Goal: Information Seeking & Learning: Learn about a topic

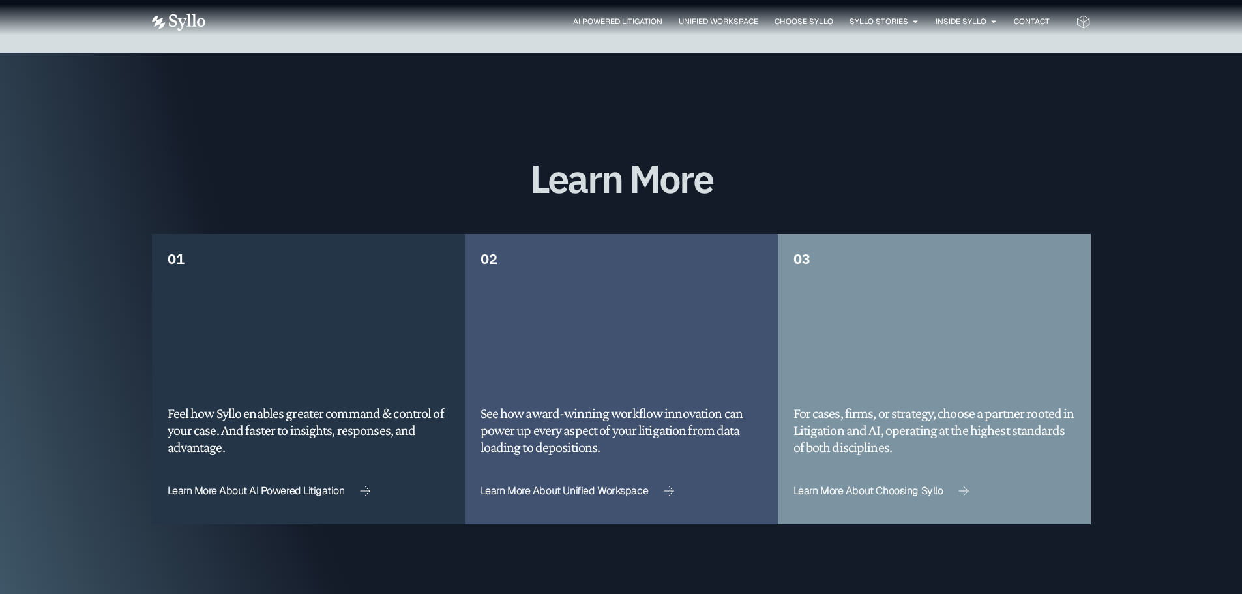
scroll to position [3261, 0]
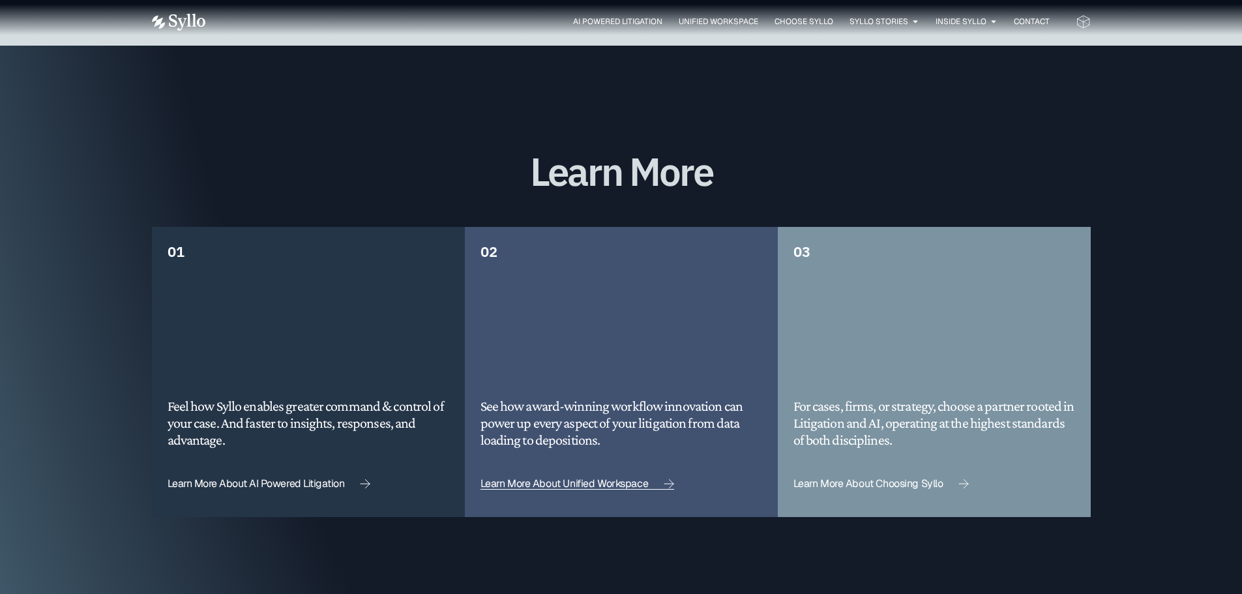
click at [625, 479] on span "Learn More About Unified Workspace" at bounding box center [565, 484] width 168 height 10
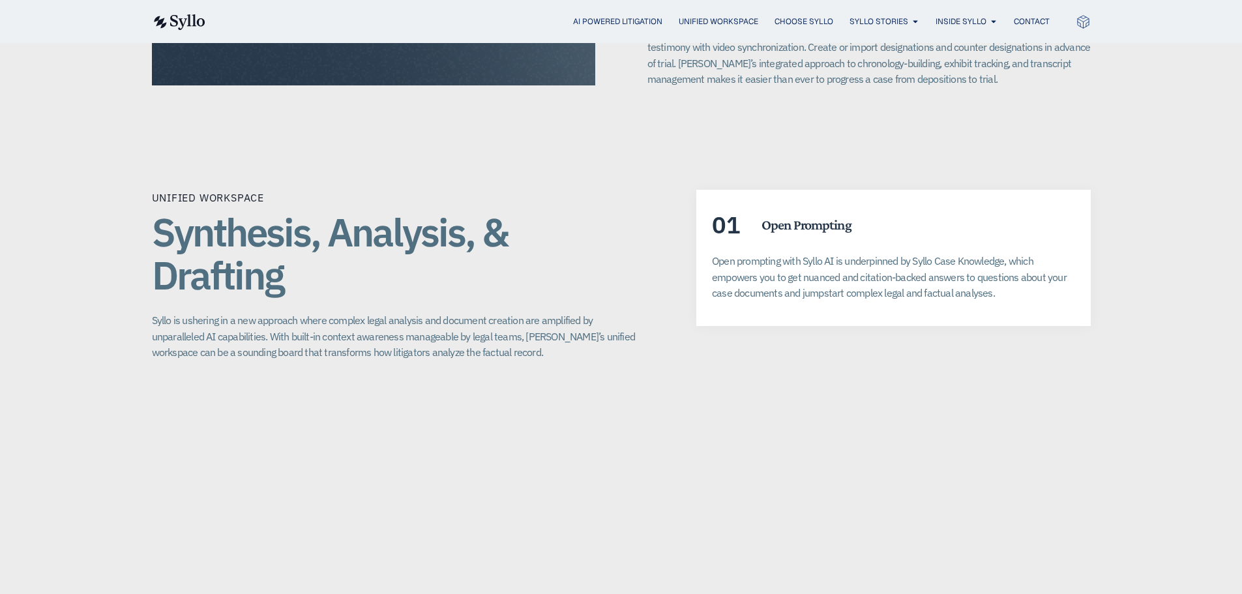
scroll to position [2283, 0]
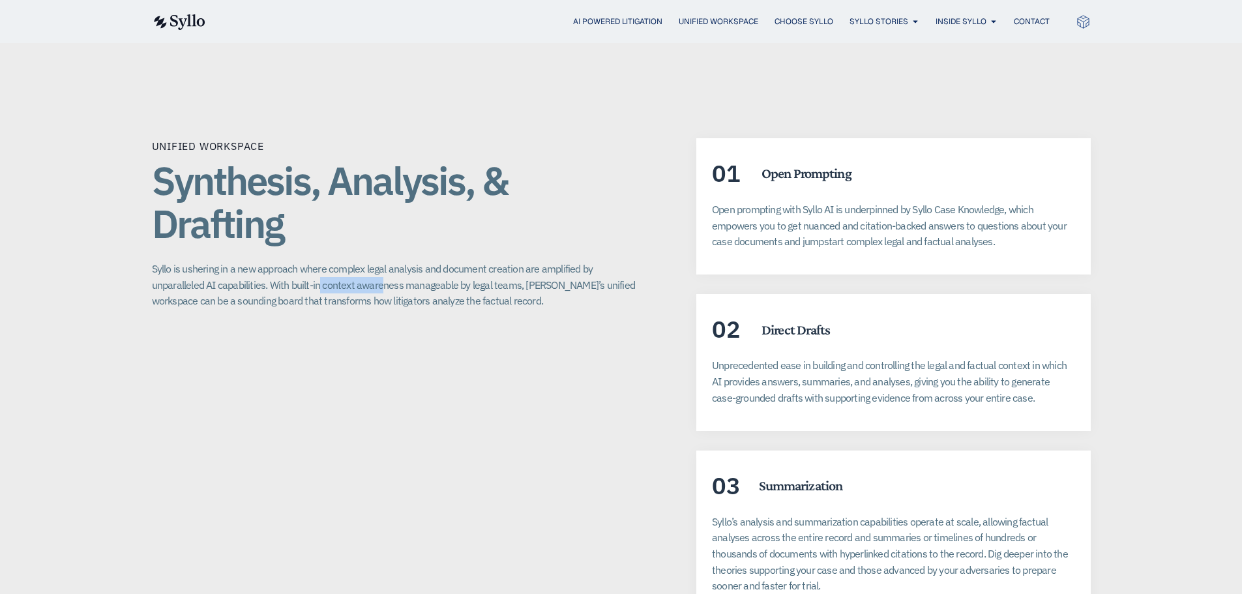
drag, startPoint x: 265, startPoint y: 273, endPoint x: 329, endPoint y: 264, distance: 64.5
click at [329, 264] on p "Syllo is ushering in a new approach where complex legal analysis and document c…" at bounding box center [398, 285] width 493 height 48
drag, startPoint x: 400, startPoint y: 289, endPoint x: 261, endPoint y: 290, distance: 138.9
click at [261, 290] on p "Syllo is ushering in a new approach where complex legal analysis and document c…" at bounding box center [398, 285] width 493 height 48
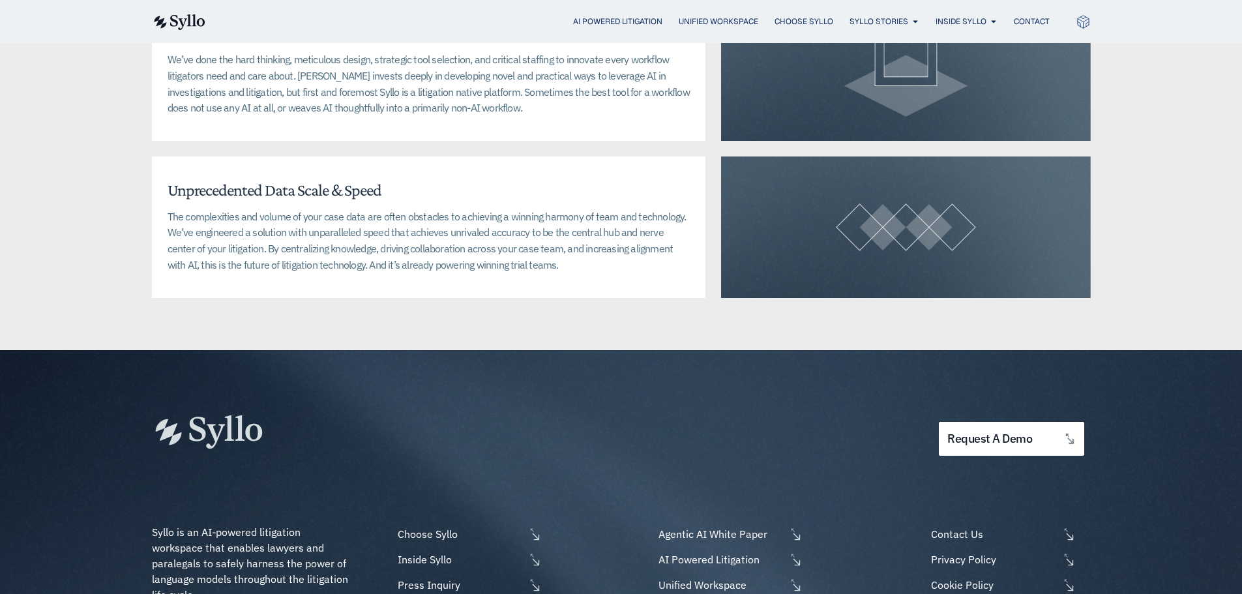
scroll to position [3065, 0]
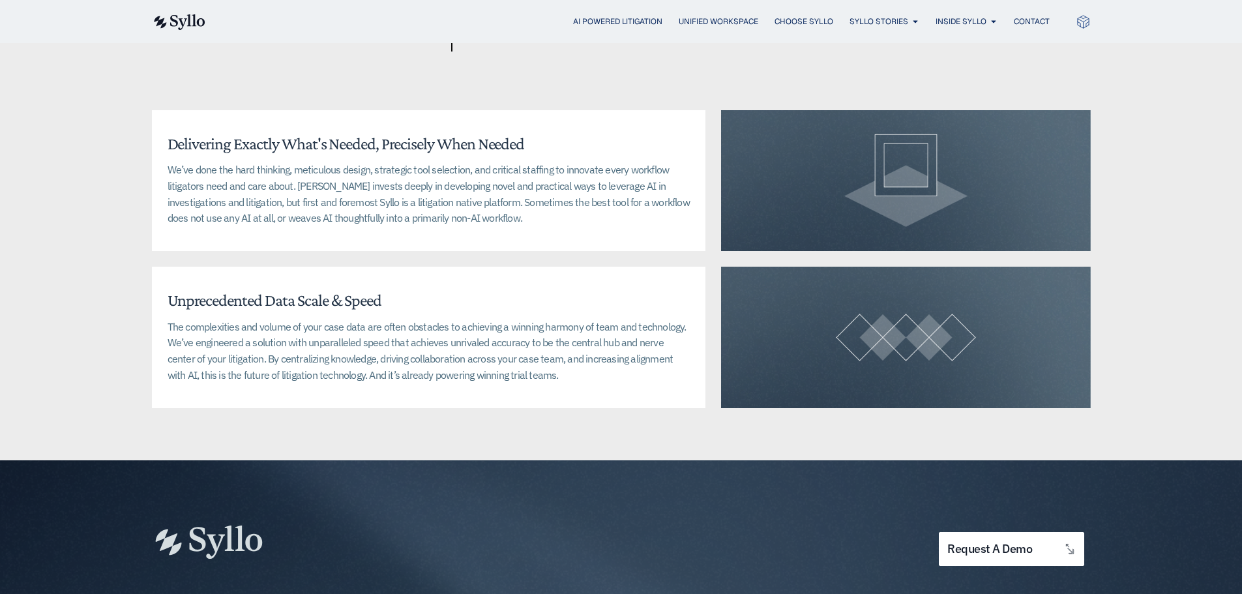
click at [621, 217] on div "We’ve done the hard thinking, meticulous design, strategic tool selection, and …" at bounding box center [429, 199] width 523 height 74
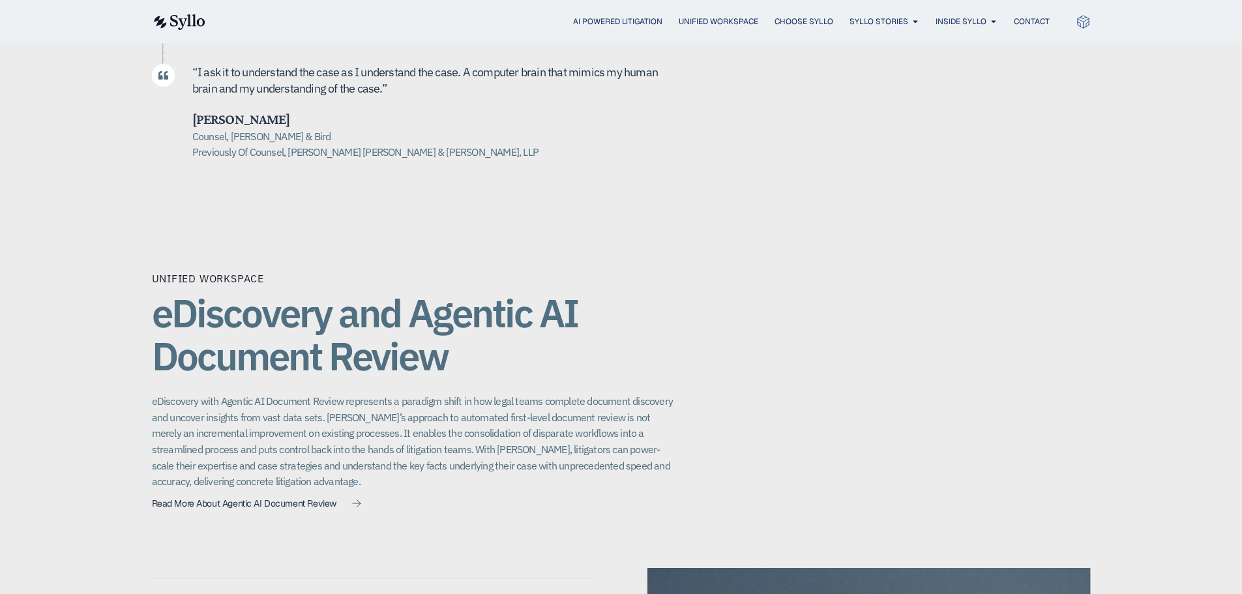
click at [610, 4] on div "AI Powered Litigation Unified Workspace Choose Syllo Syllo Stories Close Syllo …" at bounding box center [621, 21] width 939 height 43
click at [617, 20] on span "AI Powered Litigation" at bounding box center [617, 22] width 89 height 12
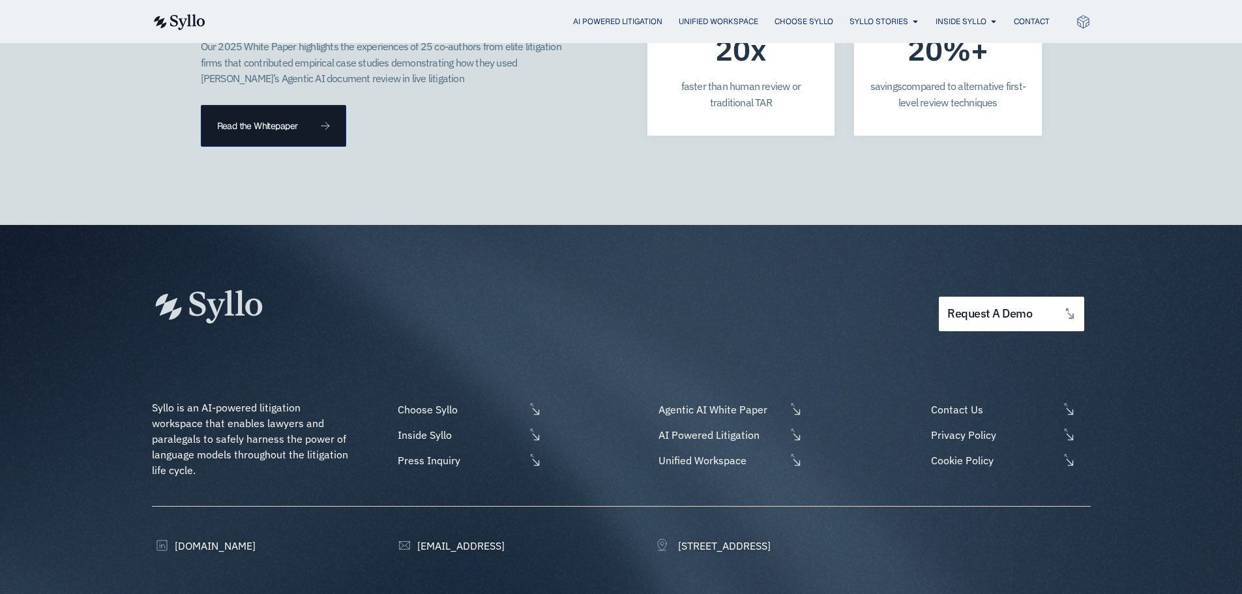
scroll to position [3776, 0]
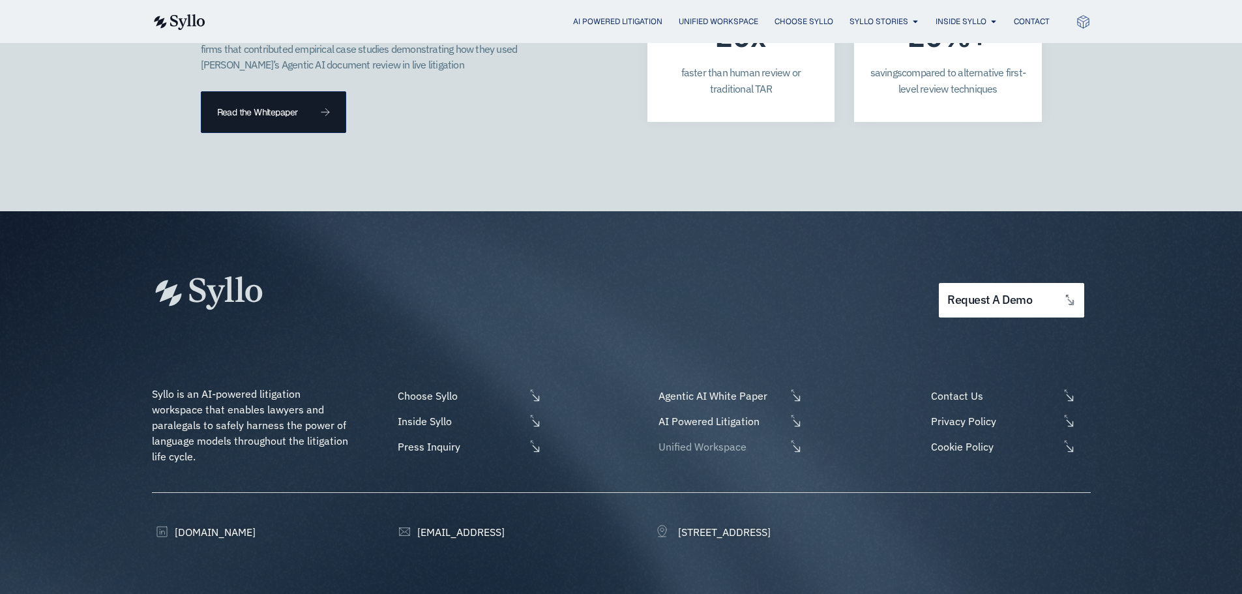
click at [701, 439] on span "Unified Workspace" at bounding box center [720, 447] width 130 height 16
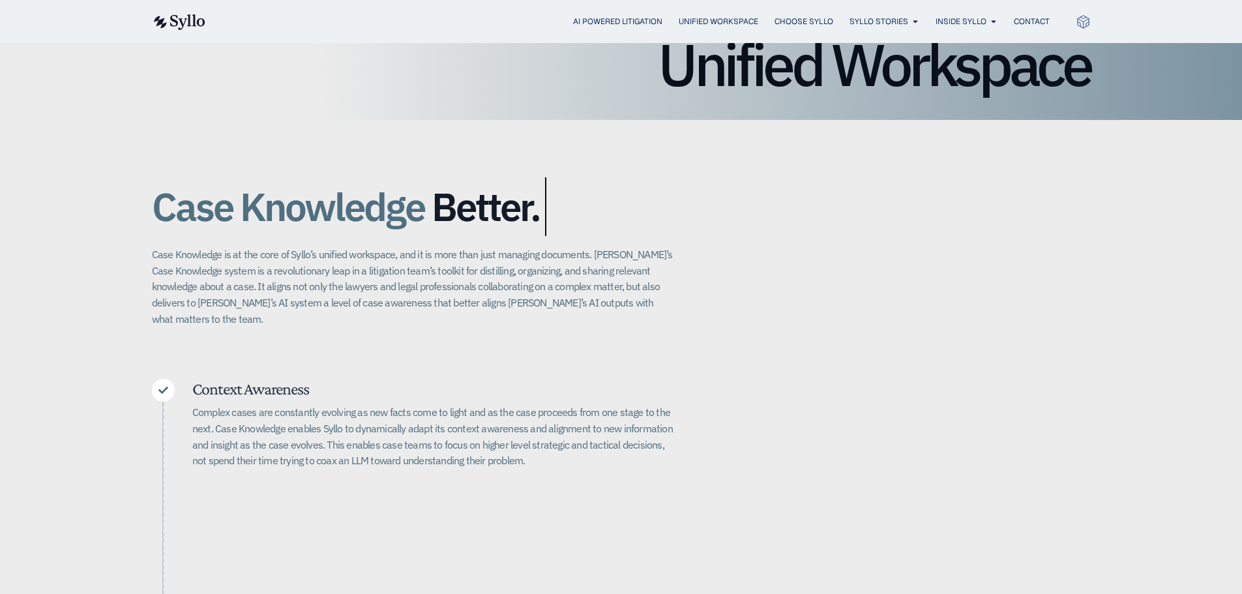
scroll to position [326, 0]
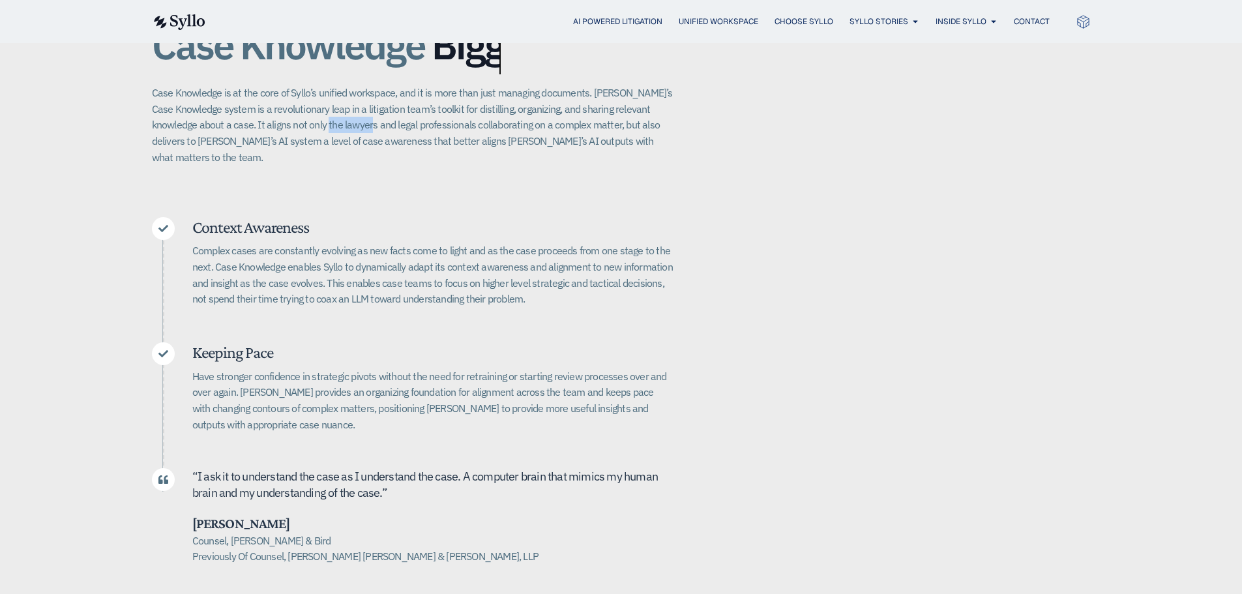
drag, startPoint x: 316, startPoint y: 128, endPoint x: 353, endPoint y: 129, distance: 37.2
click at [353, 129] on p "Case Knowledge is at the core of Syllo’s unified workspace, and it is more than…" at bounding box center [413, 125] width 522 height 80
drag, startPoint x: 316, startPoint y: 248, endPoint x: 505, endPoint y: 256, distance: 190.0
click at [505, 256] on p "Complex cases are constantly evolving as new facts come to light and as the cas…" at bounding box center [432, 275] width 481 height 65
drag, startPoint x: 580, startPoint y: 267, endPoint x: 284, endPoint y: 261, distance: 296.8
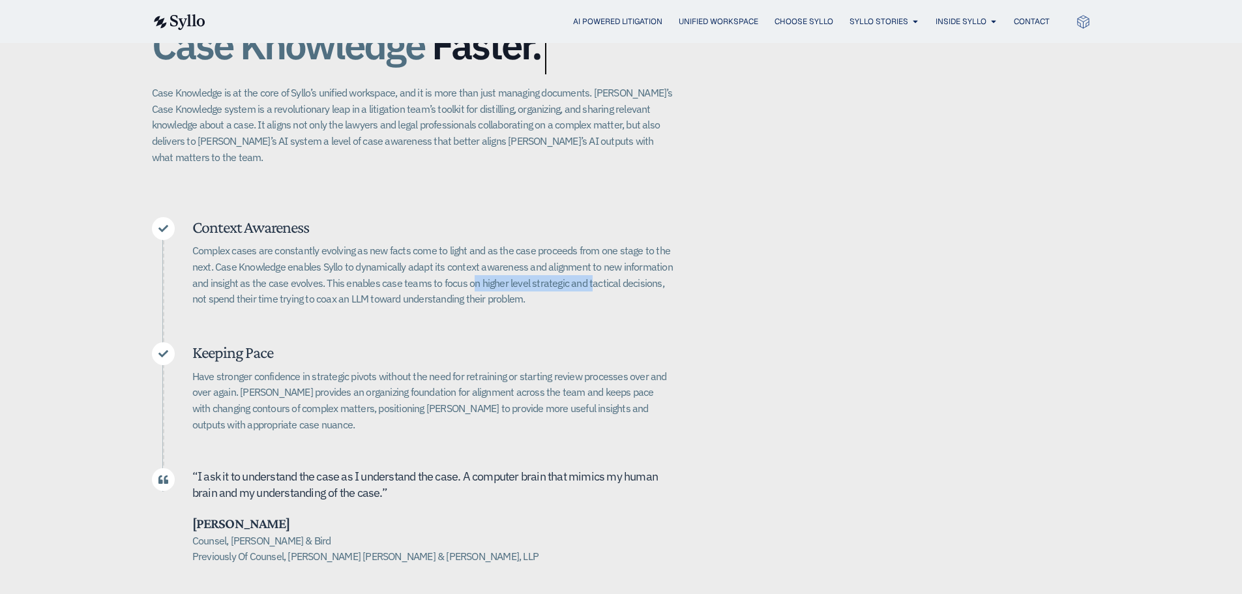
click at [440, 263] on p "Complex cases are constantly evolving as new facts come to light and as the cas…" at bounding box center [432, 275] width 481 height 65
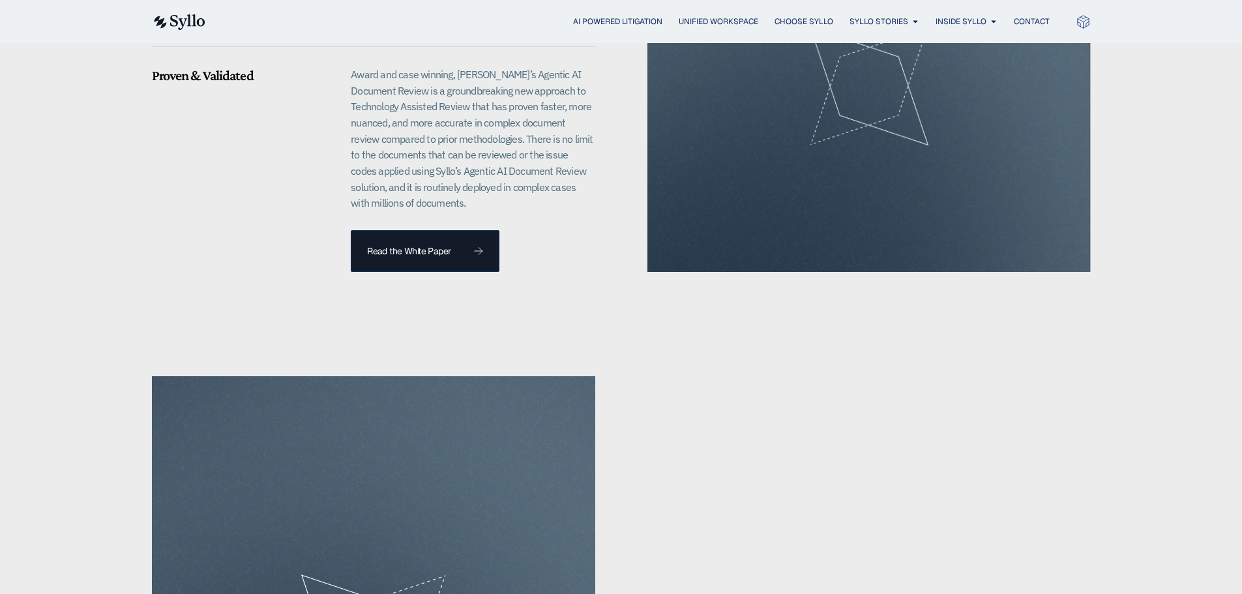
scroll to position [1565, 0]
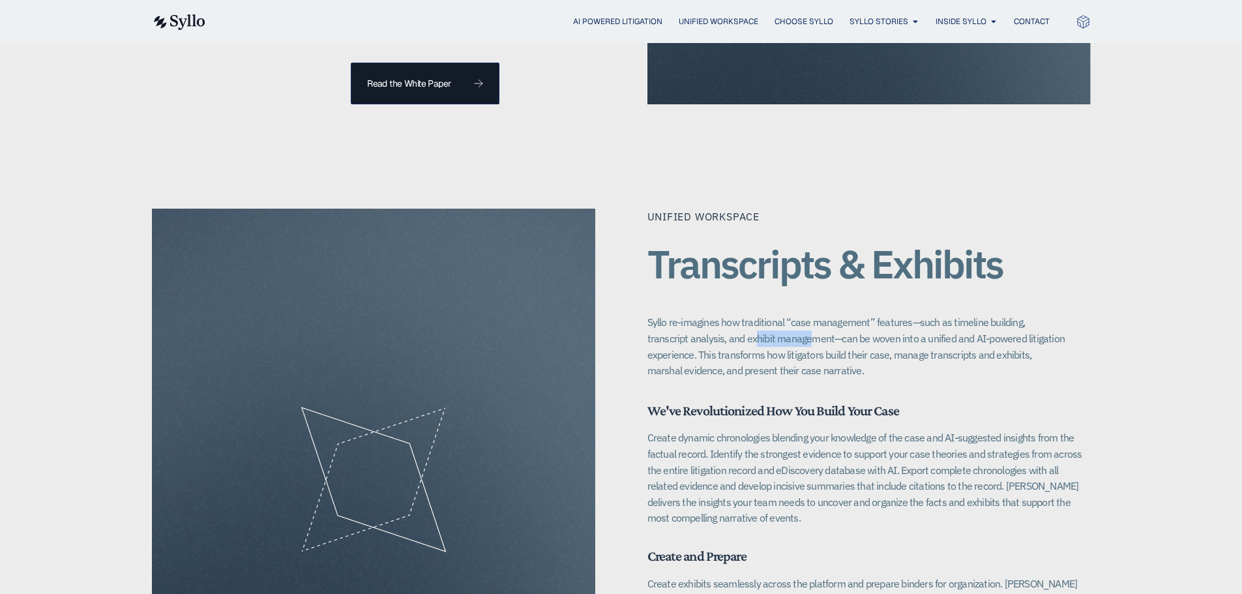
drag, startPoint x: 730, startPoint y: 325, endPoint x: 772, endPoint y: 323, distance: 41.1
click at [768, 323] on p "Syllo re-imagines how traditional “case management” features—such as timeline b…" at bounding box center [858, 346] width 420 height 65
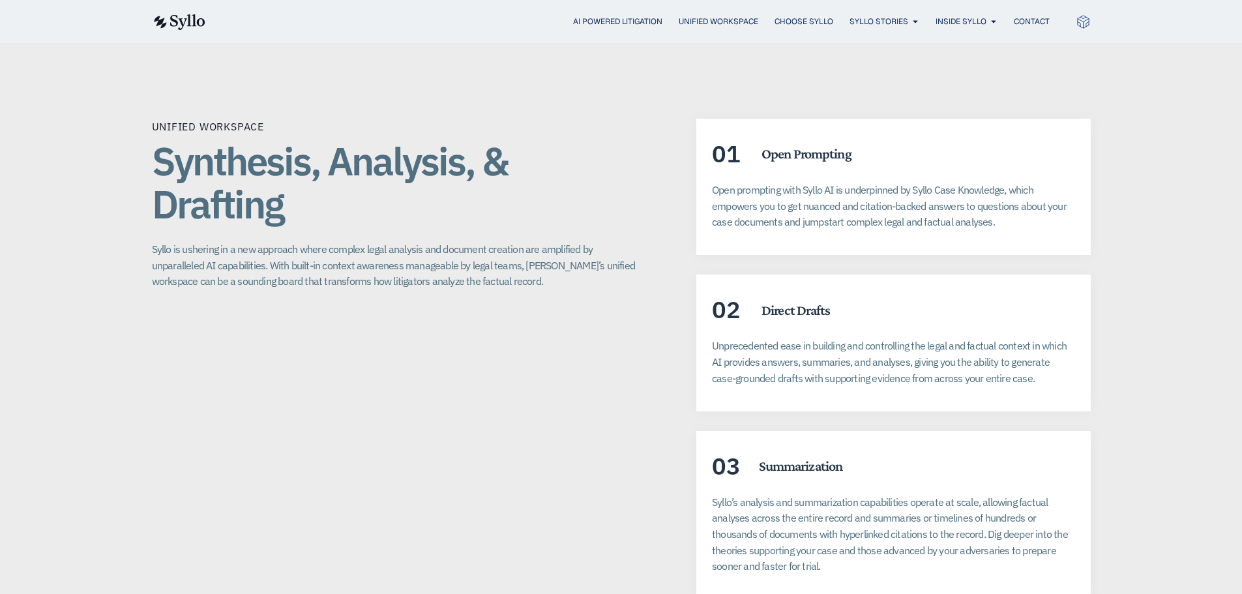
scroll to position [2870, 0]
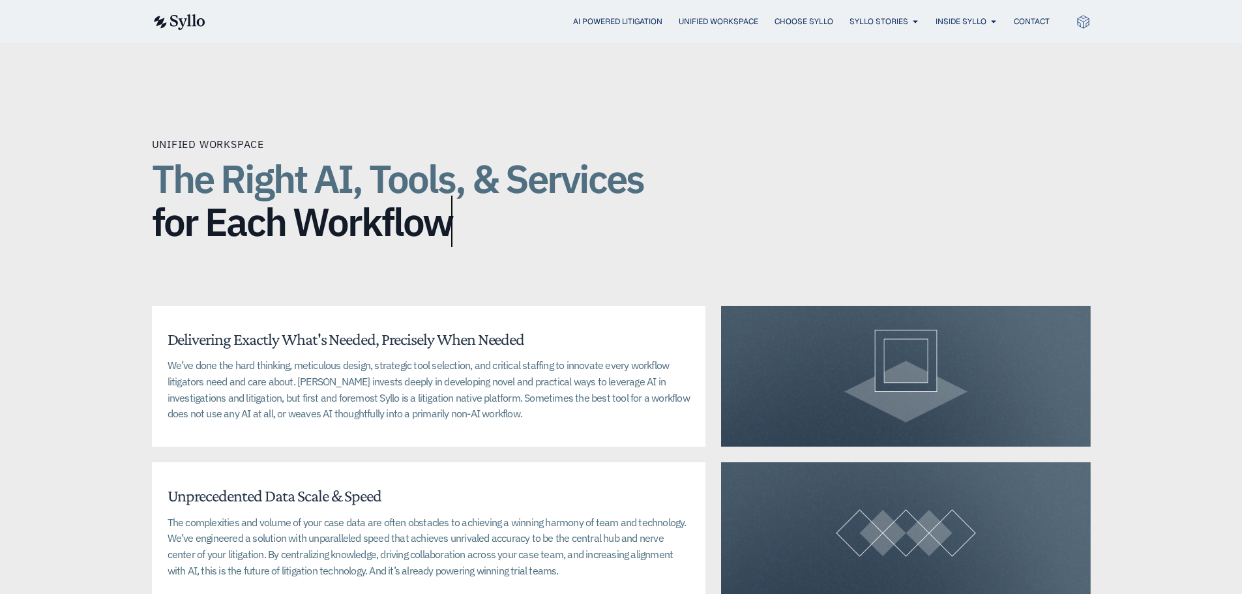
click at [818, 84] on div "Unified Workspace The Right AI, Tools, & Services for Each Workflow Delivering …" at bounding box center [621, 369] width 939 height 571
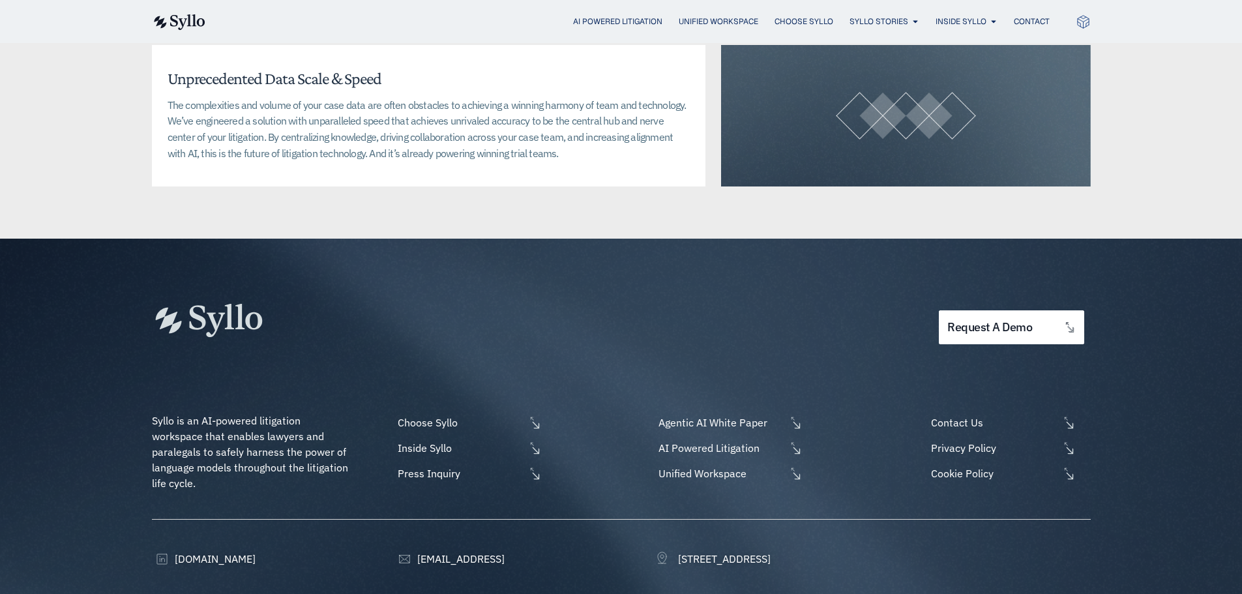
scroll to position [3348, 0]
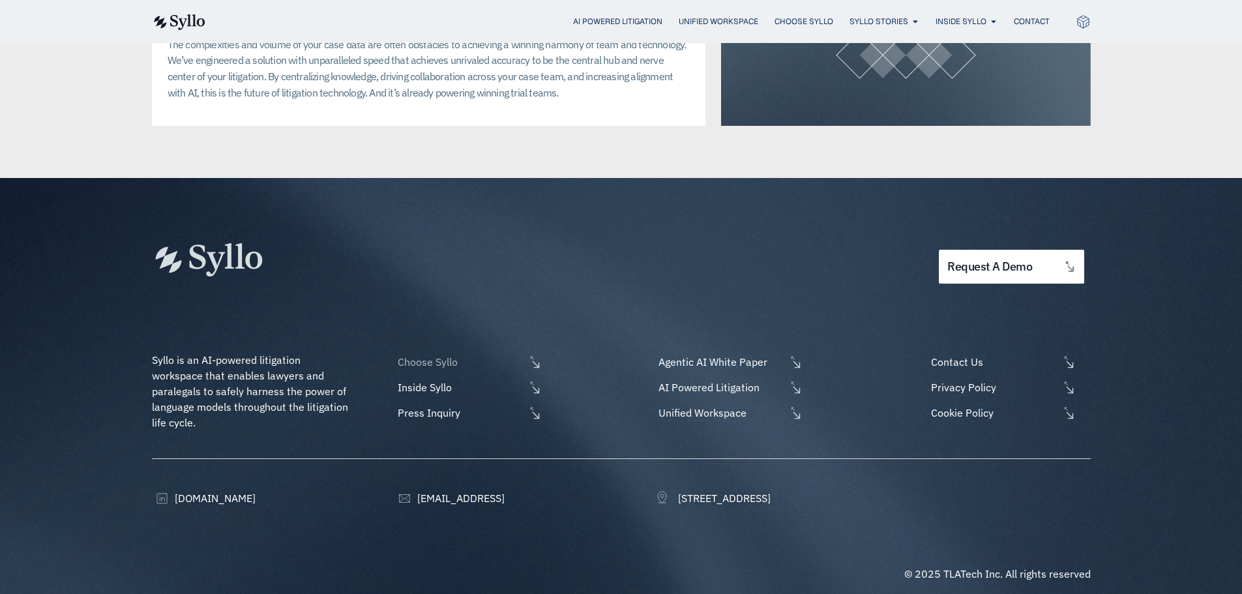
click at [445, 354] on span "Choose Syllo" at bounding box center [460, 362] width 130 height 16
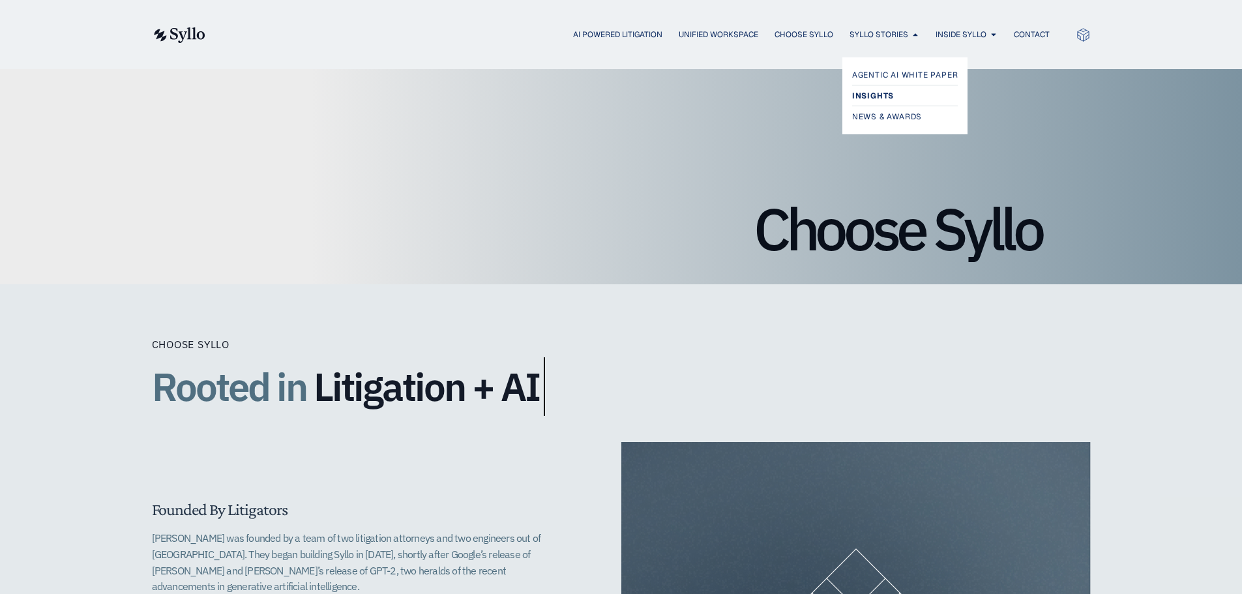
click at [881, 95] on span "Insights" at bounding box center [873, 96] width 42 height 16
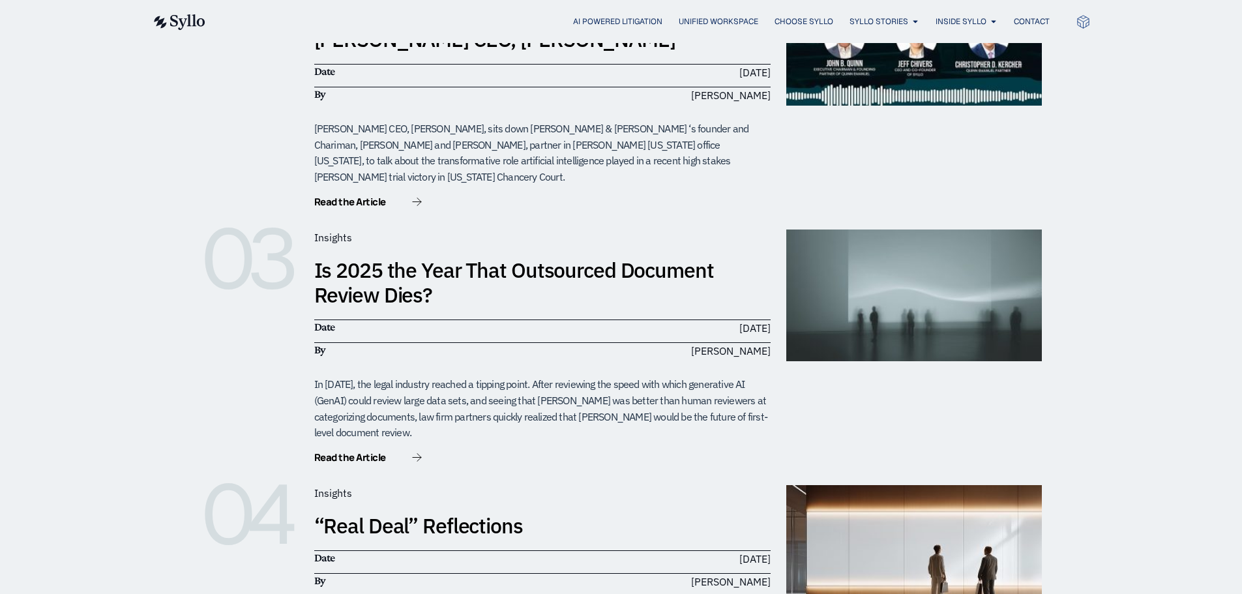
scroll to position [783, 0]
